Goal: Information Seeking & Learning: Learn about a topic

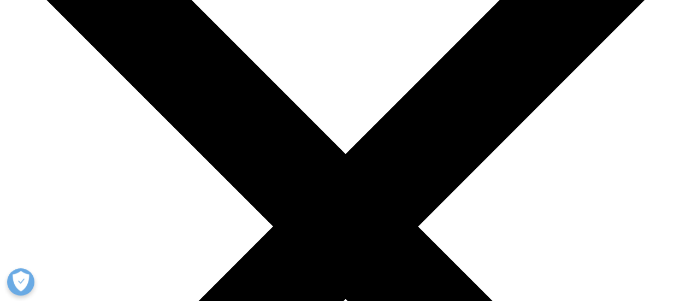
scroll to position [63, 0]
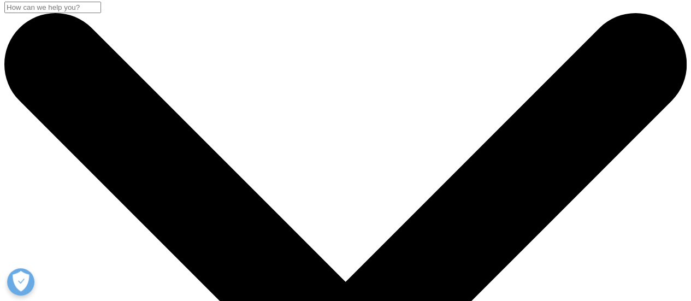
scroll to position [0, 0]
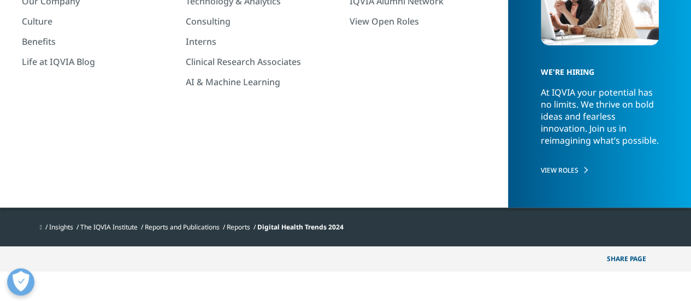
scroll to position [164, 0]
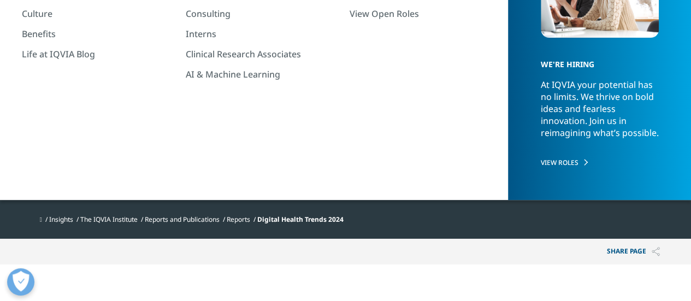
click at [534, 156] on div at bounding box center [562, 66] width 211 height 246
click at [398, 156] on div "Institute Report Digital Health Trends 2024 Implications for Research and Patie…" at bounding box center [345, 76] width 644 height 267
click at [549, 140] on div at bounding box center [562, 66] width 211 height 246
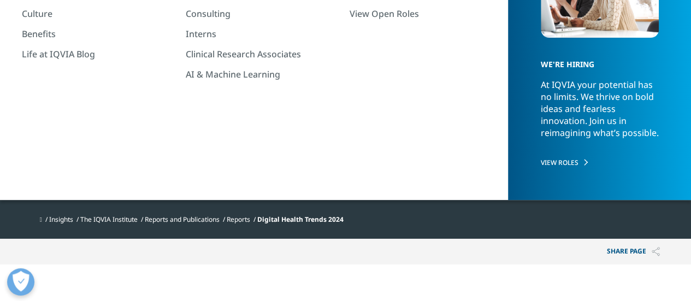
click at [549, 140] on div at bounding box center [562, 66] width 211 height 246
click at [621, 117] on div at bounding box center [562, 66] width 211 height 246
click at [487, 26] on div at bounding box center [562, 66] width 211 height 246
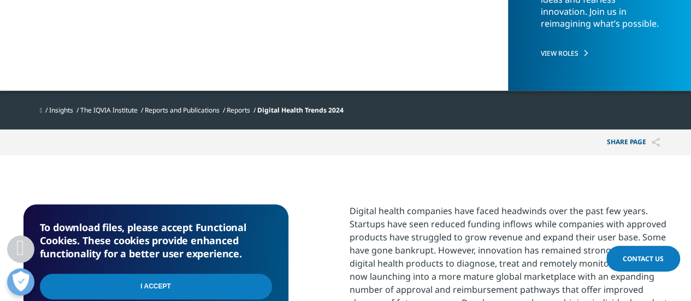
scroll to position [328, 0]
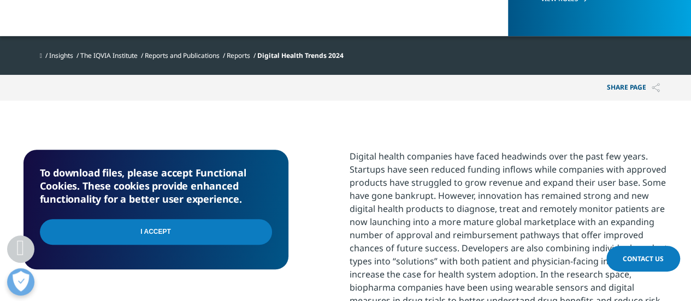
click at [175, 235] on input "I Accept" at bounding box center [156, 232] width 232 height 26
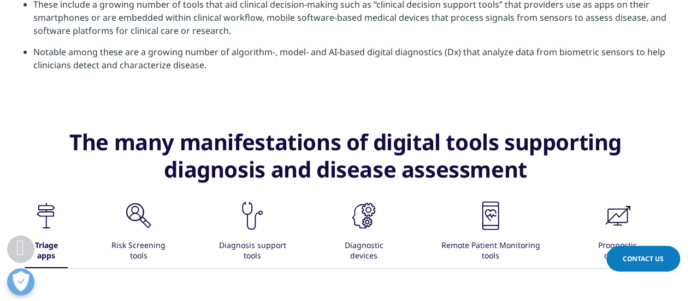
scroll to position [1693, 0]
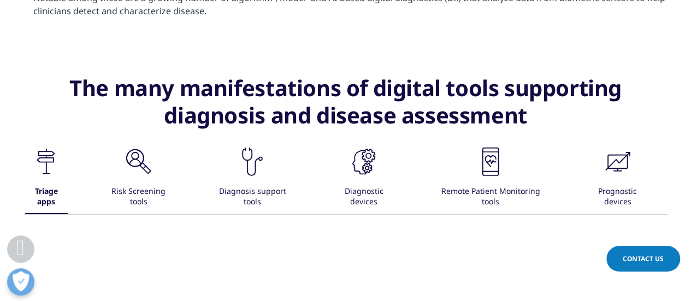
click at [136, 188] on div "Risk Screening tools" at bounding box center [138, 197] width 73 height 34
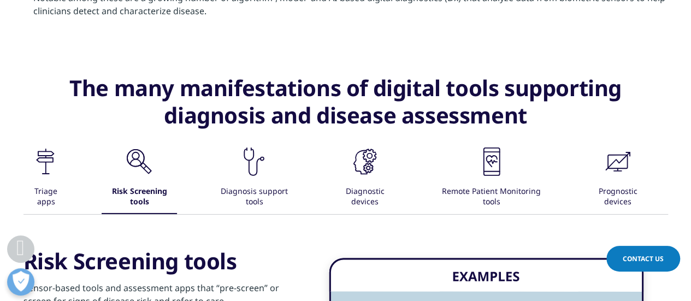
scroll to position [1802, 0]
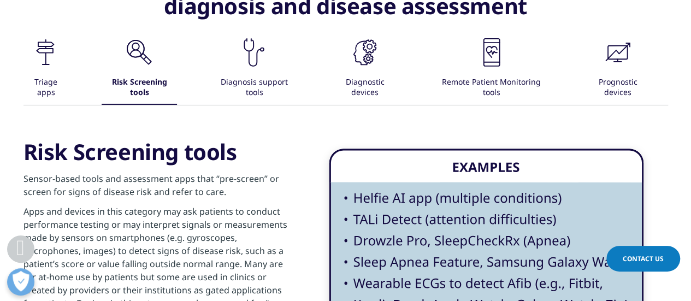
click at [48, 64] on icon at bounding box center [46, 64] width 8 height 1
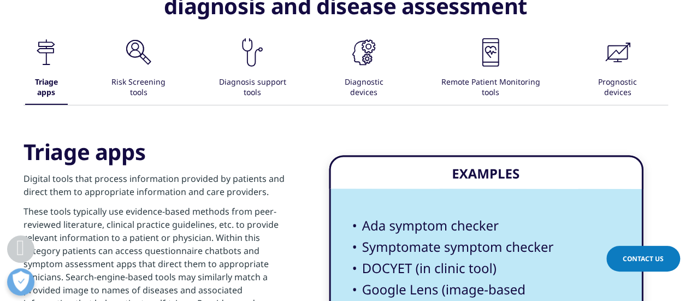
click at [239, 77] on div "Diagnosis support tools" at bounding box center [252, 88] width 86 height 34
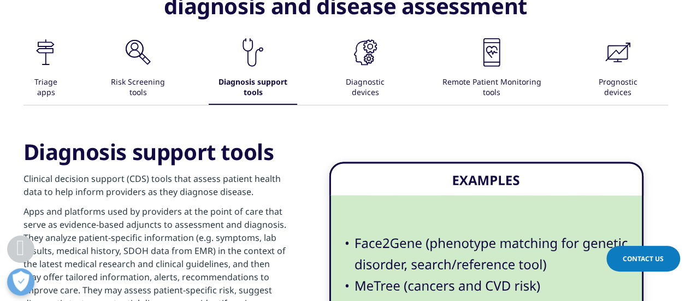
click at [354, 72] on div "Diagnostic devices" at bounding box center [364, 88] width 67 height 34
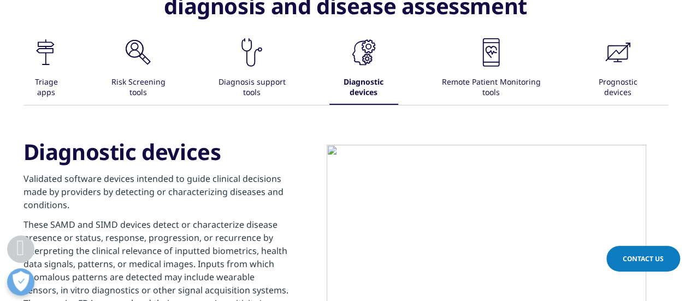
click at [513, 76] on div "Remote Patient Monitoring tools" at bounding box center [490, 88] width 117 height 34
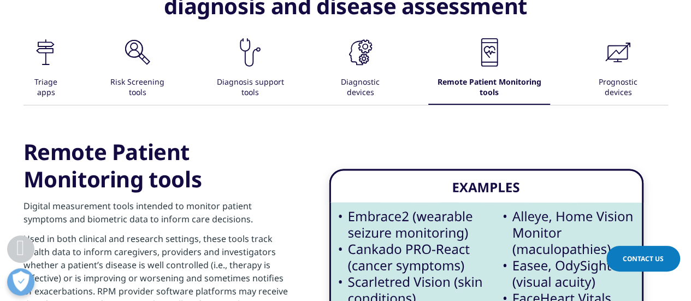
click at [604, 77] on div "Prognostic devices" at bounding box center [617, 88] width 67 height 34
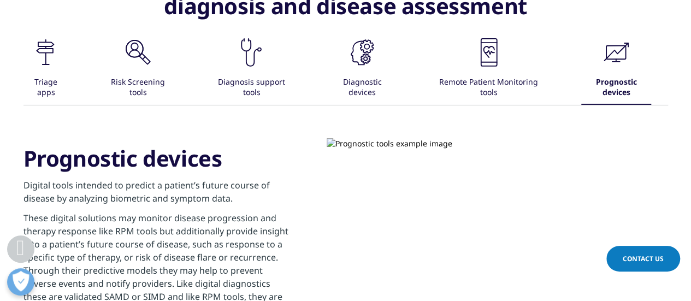
click at [477, 71] on div "Remote Patient Monitoring tools" at bounding box center [488, 88] width 117 height 34
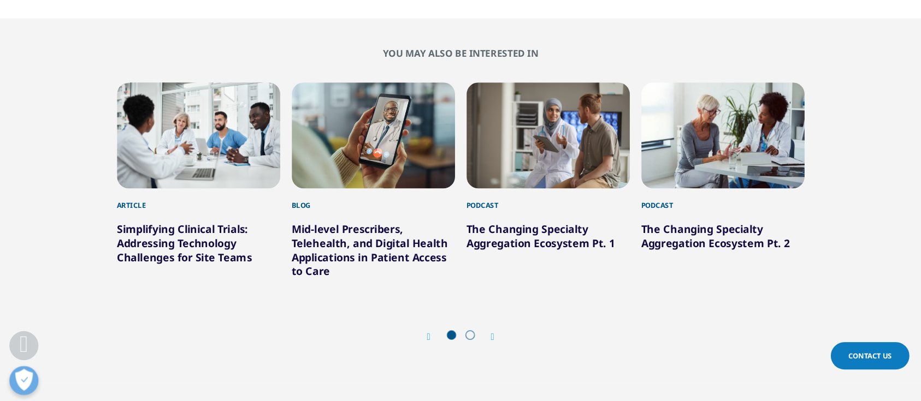
scroll to position [0, 0]
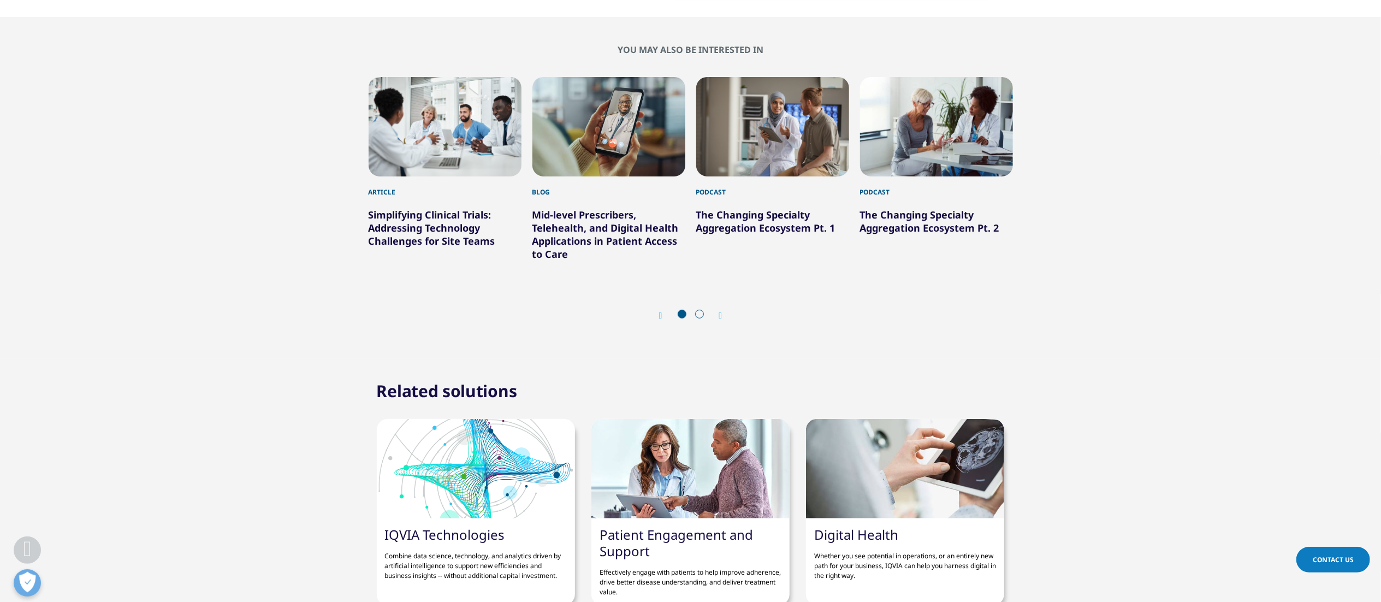
drag, startPoint x: 604, startPoint y: 2, endPoint x: 270, endPoint y: 264, distance: 424.7
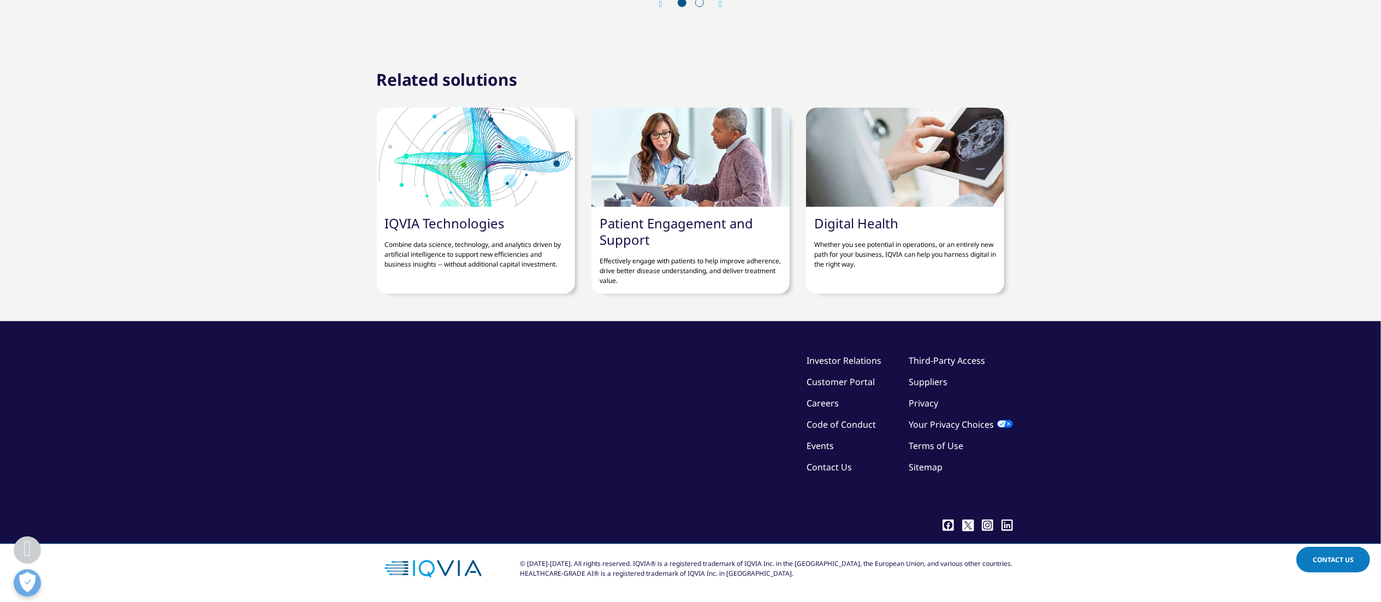
scroll to position [4969, 0]
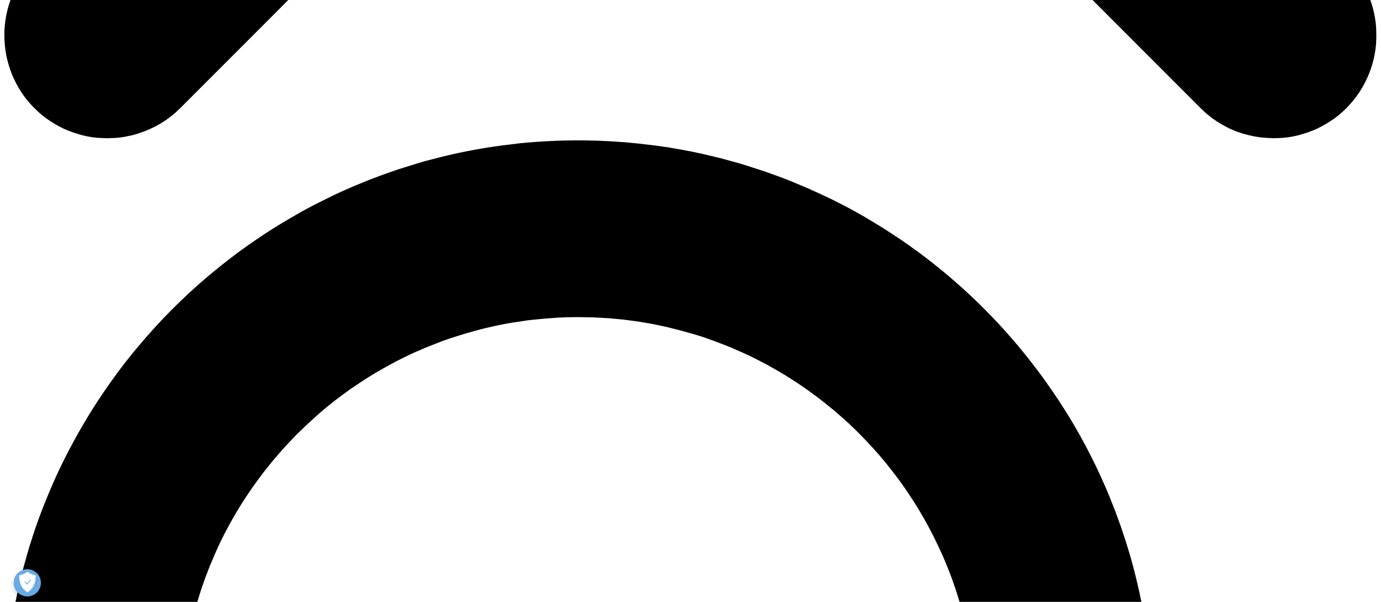
scroll to position [1420, 0]
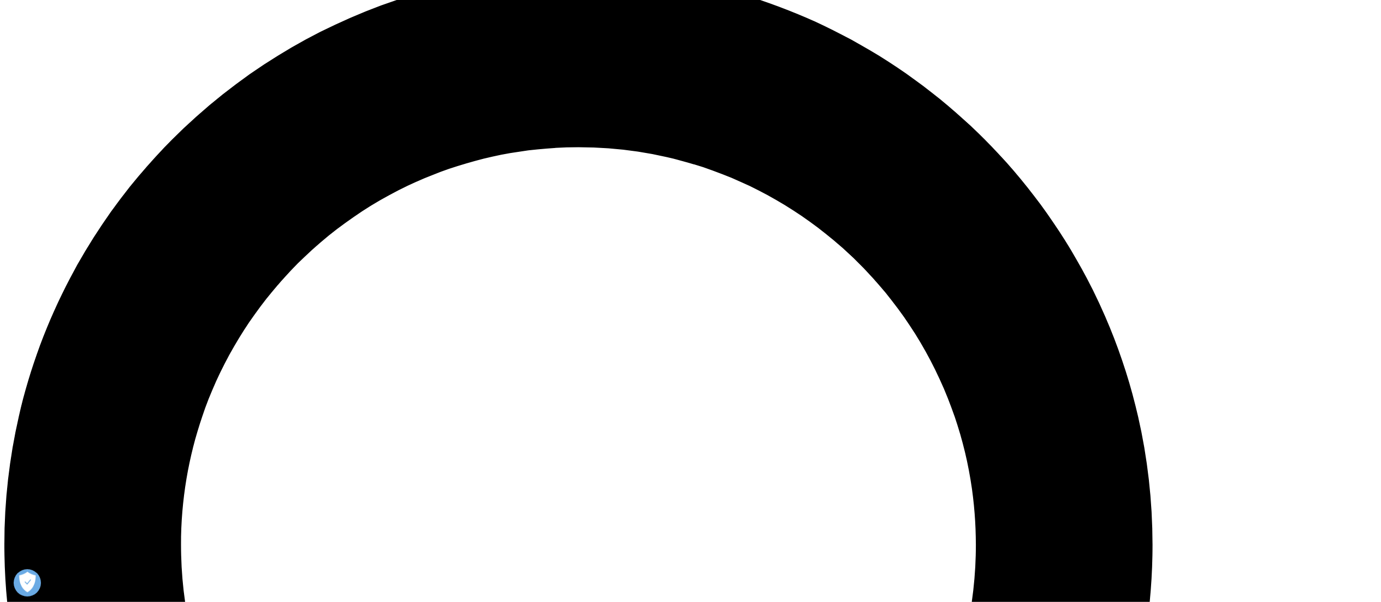
drag, startPoint x: 490, startPoint y: 275, endPoint x: 916, endPoint y: 281, distance: 425.9
